Goal: Find contact information: Find contact information

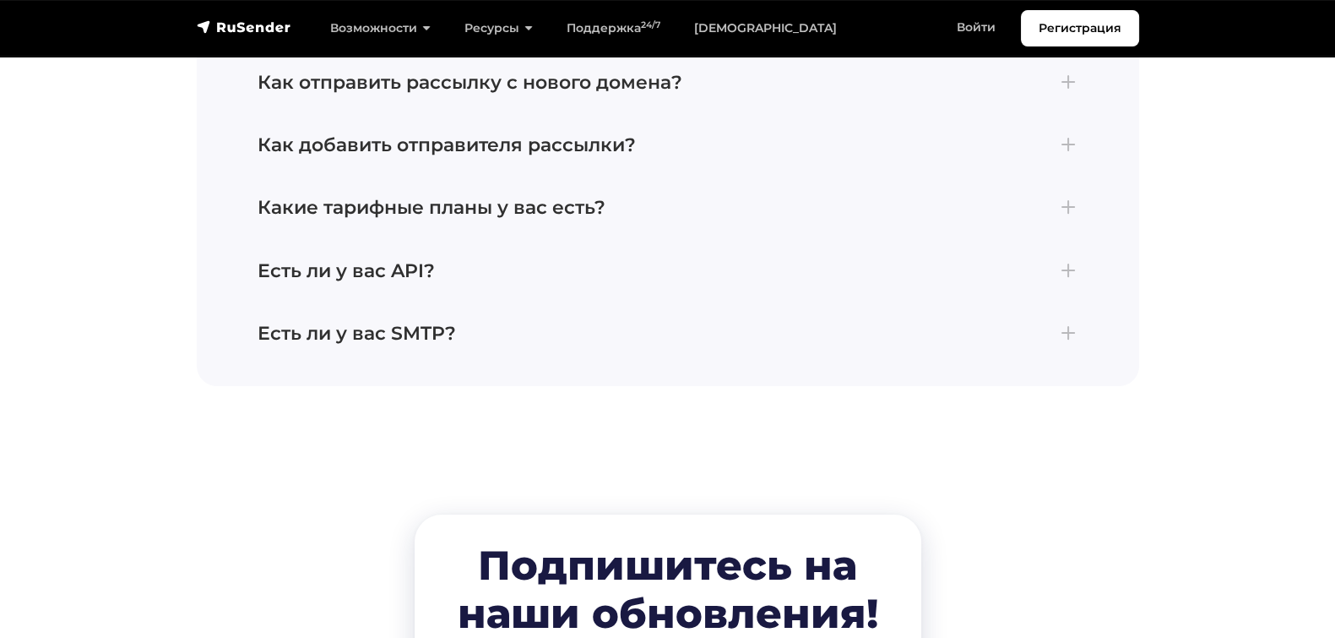
scroll to position [8745, 0]
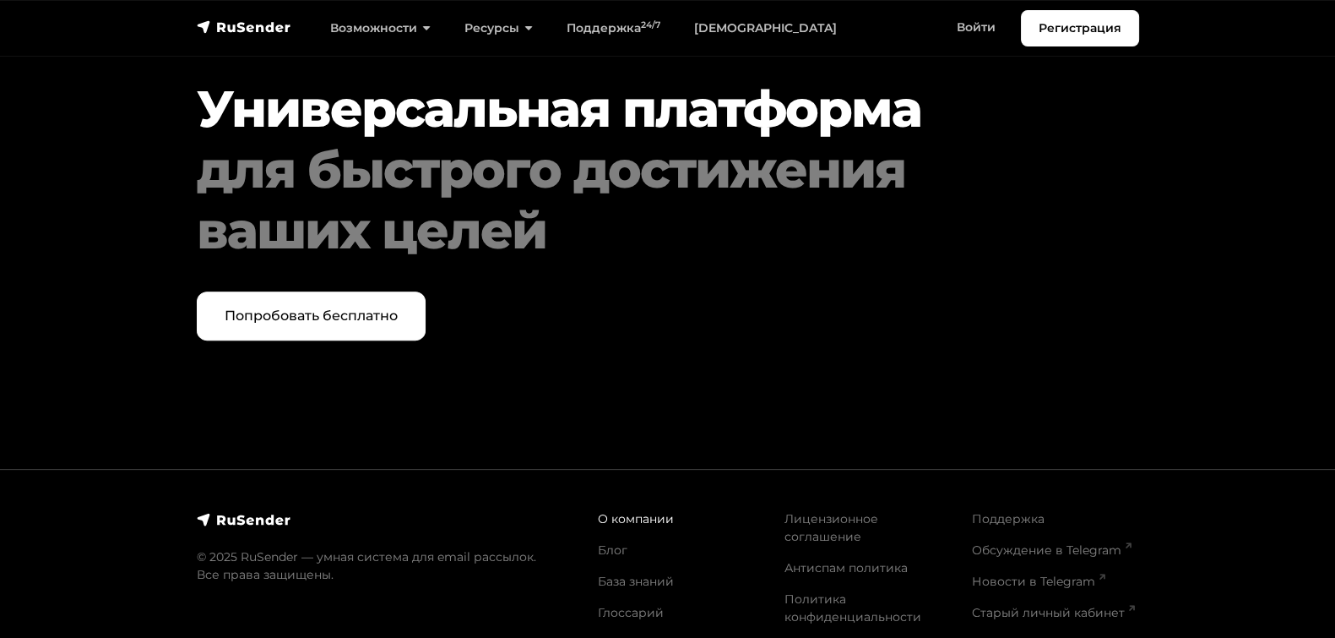
click at [649, 511] on link "О компании" at bounding box center [636, 518] width 76 height 15
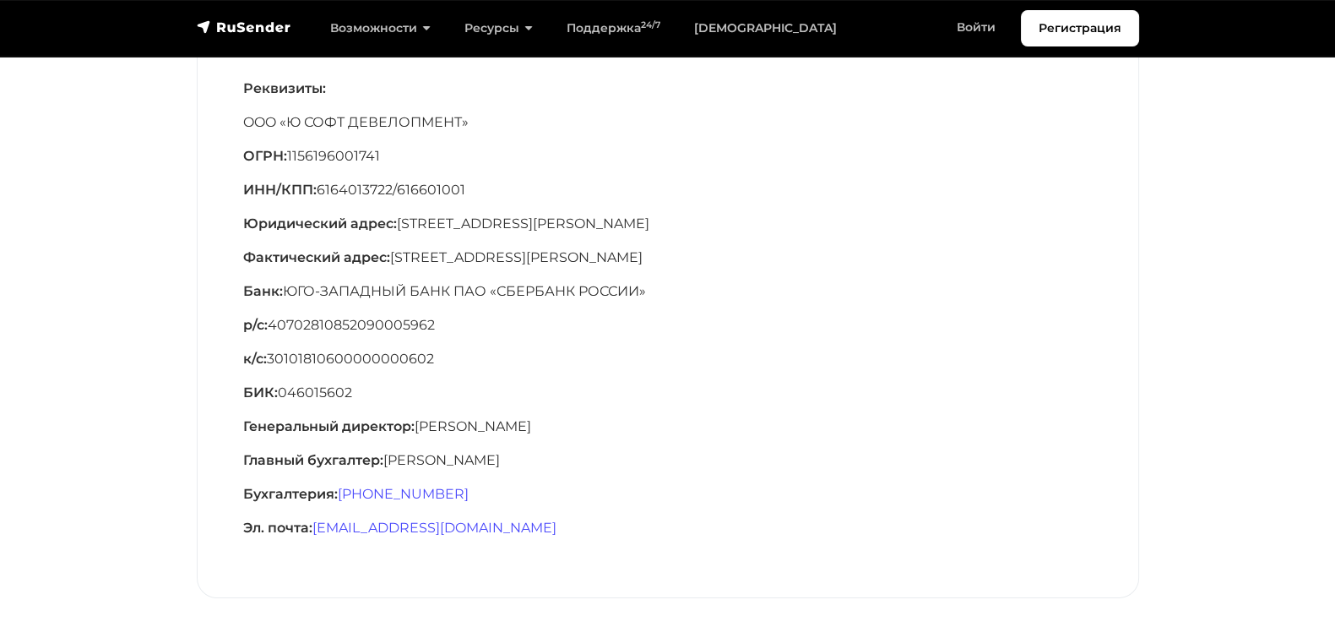
scroll to position [300, 0]
drag, startPoint x: 473, startPoint y: 521, endPoint x: 318, endPoint y: 524, distance: 155.4
click at [318, 524] on p "Эл. почта: [EMAIL_ADDRESS][DOMAIN_NAME]" at bounding box center [668, 525] width 850 height 20
copy link "[EMAIL_ADDRESS][DOMAIN_NAME]"
